Goal: Task Accomplishment & Management: Manage account settings

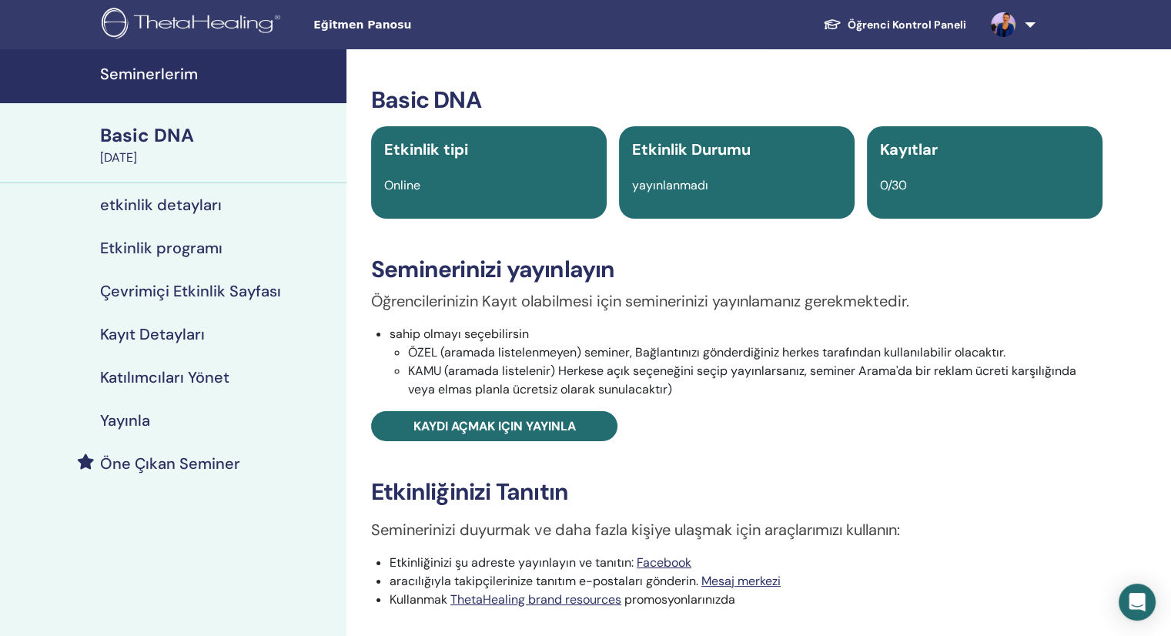
click at [173, 328] on h4 "Kayıt Detayları" at bounding box center [152, 334] width 105 height 18
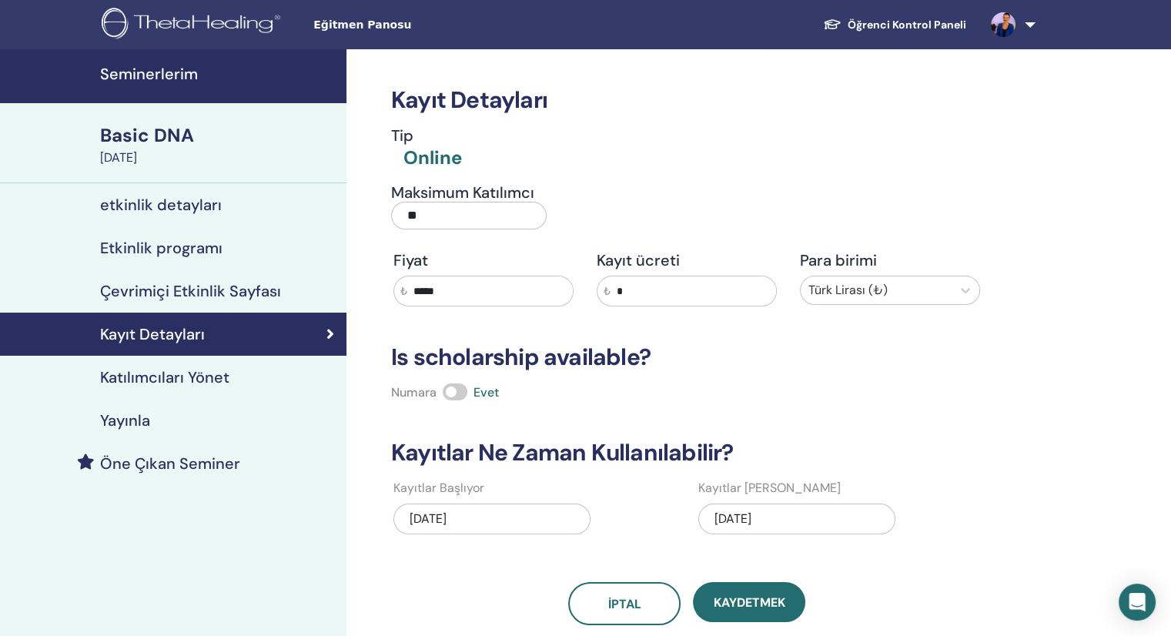
click at [175, 245] on h4 "Etkinlik programı" at bounding box center [161, 248] width 122 height 18
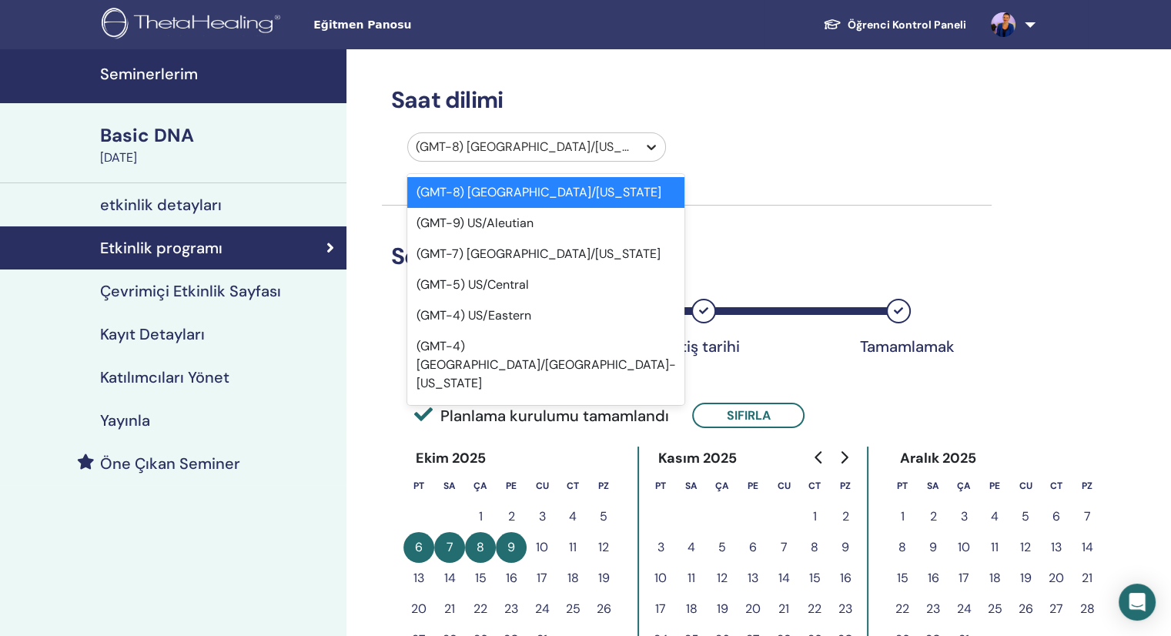
click at [658, 139] on div at bounding box center [652, 147] width 28 height 28
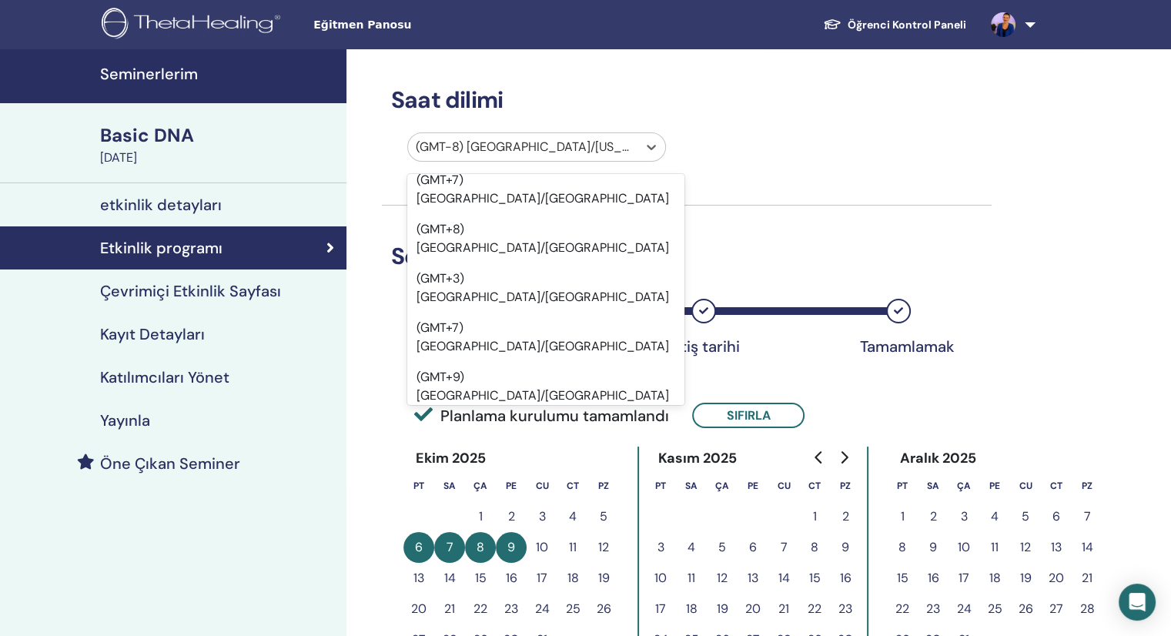
scroll to position [18141, 0]
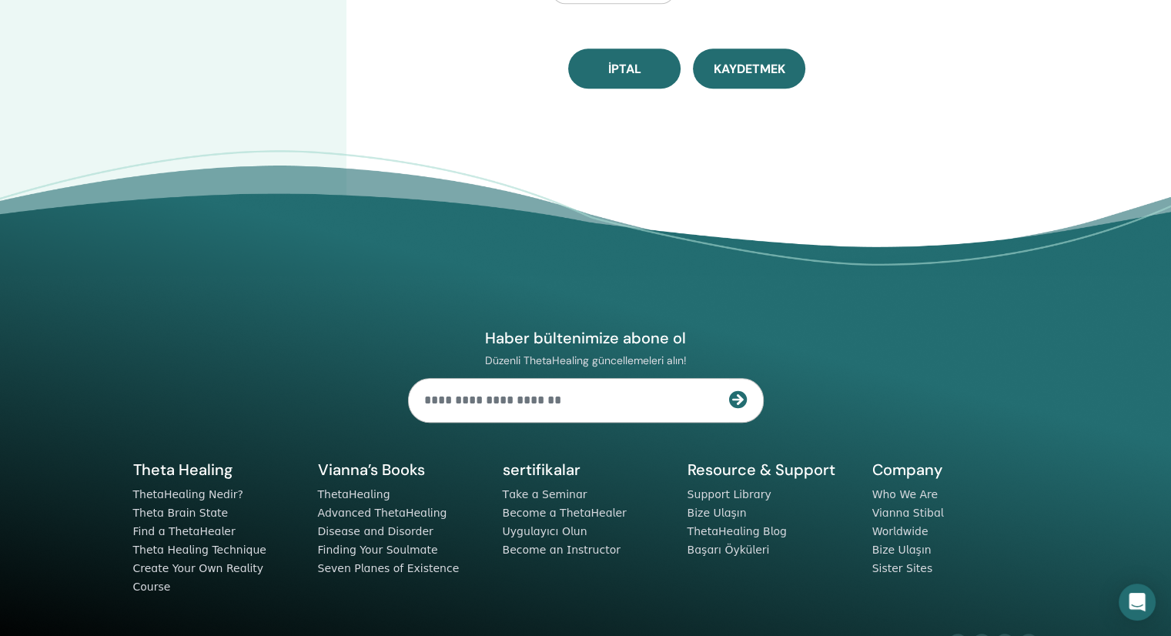
scroll to position [993, 0]
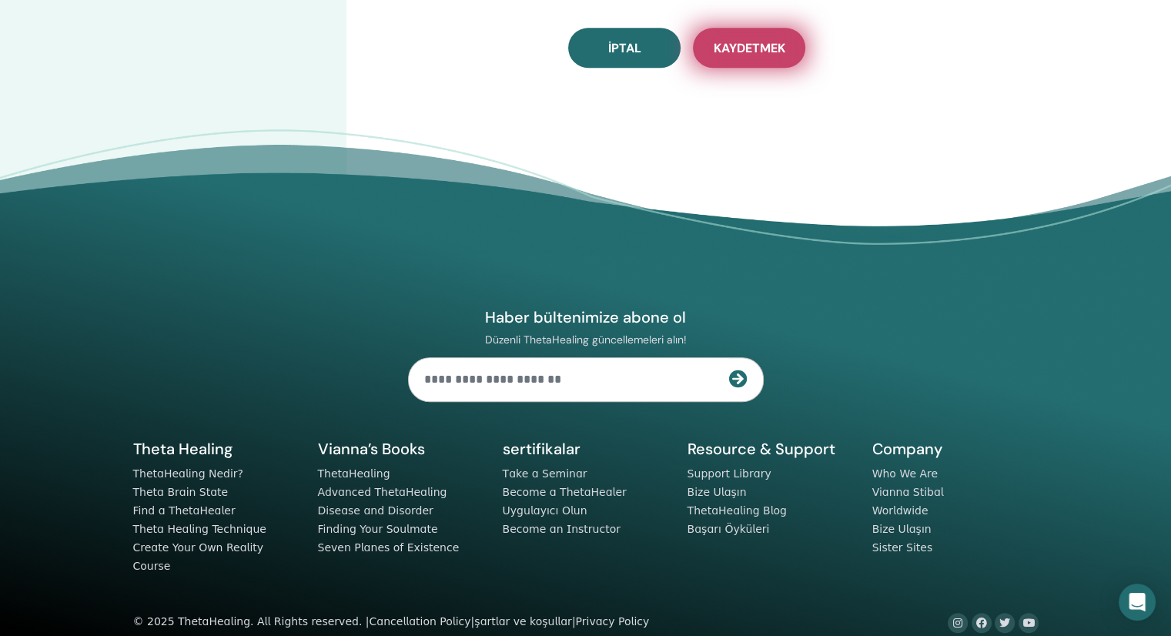
click at [745, 42] on span "Kaydetmek" at bounding box center [750, 48] width 72 height 16
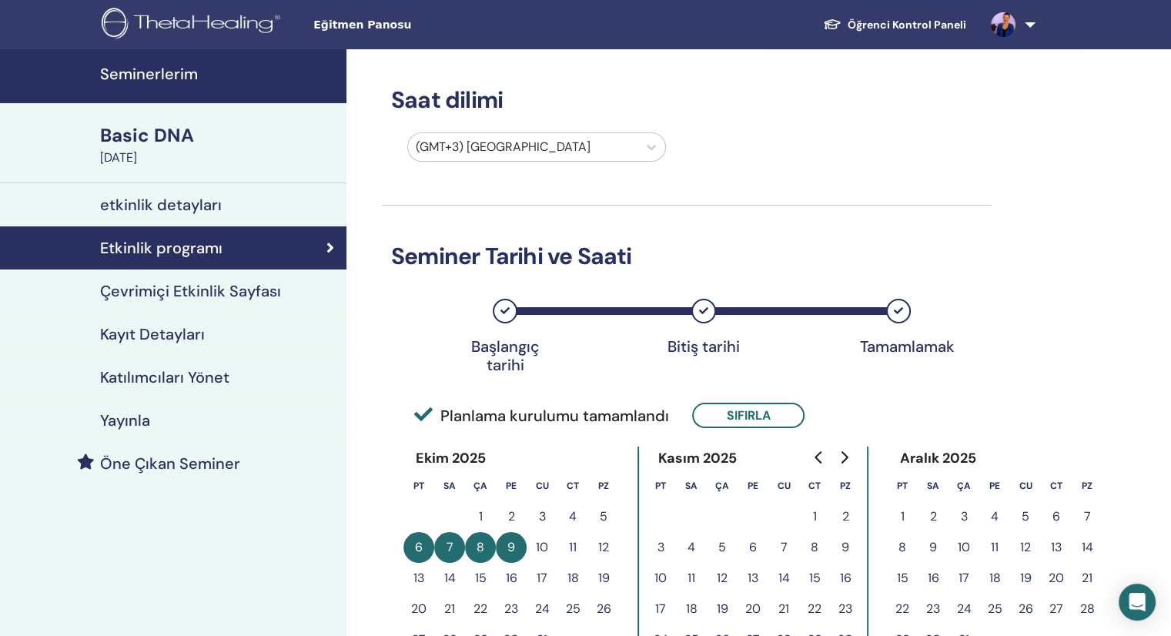
click at [118, 336] on h4 "Kayıt Detayları" at bounding box center [152, 334] width 105 height 18
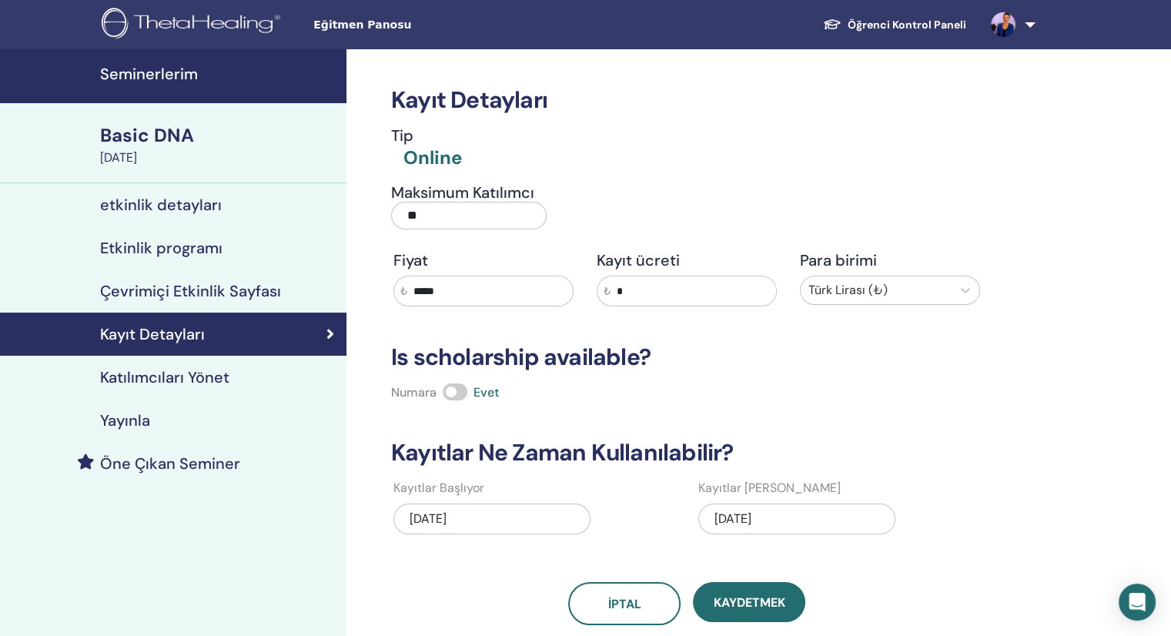
click at [176, 286] on h4 "Çevrimiçi Etkinlik Sayfası" at bounding box center [190, 291] width 181 height 18
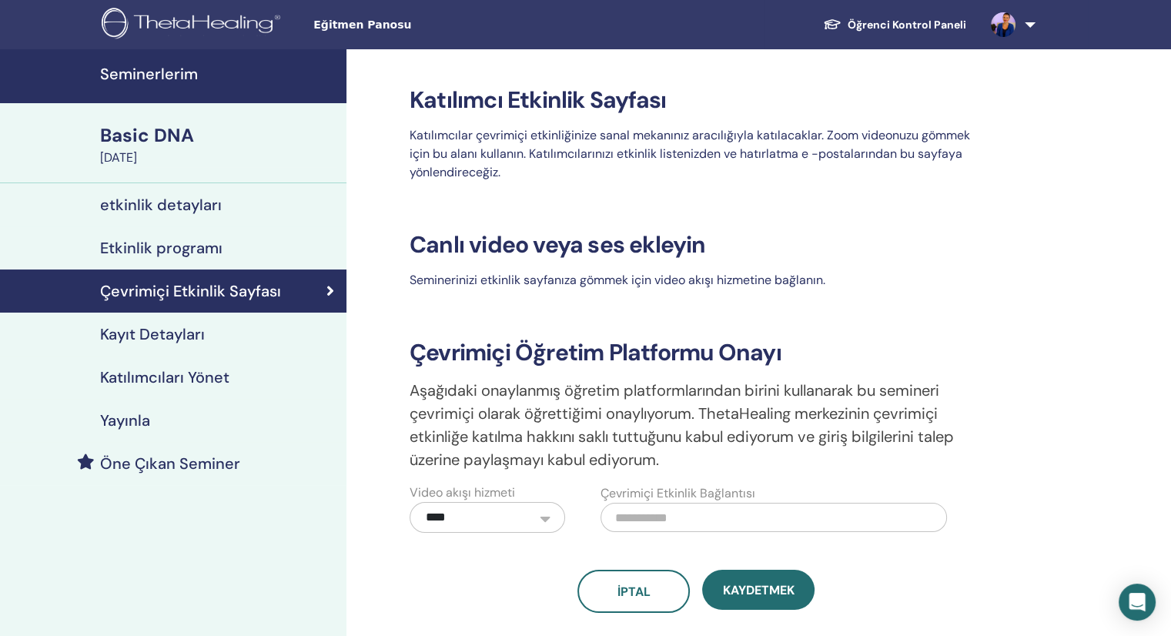
click at [154, 142] on div "Basic DNA" at bounding box center [218, 135] width 237 height 26
